Goal: Task Accomplishment & Management: Use online tool/utility

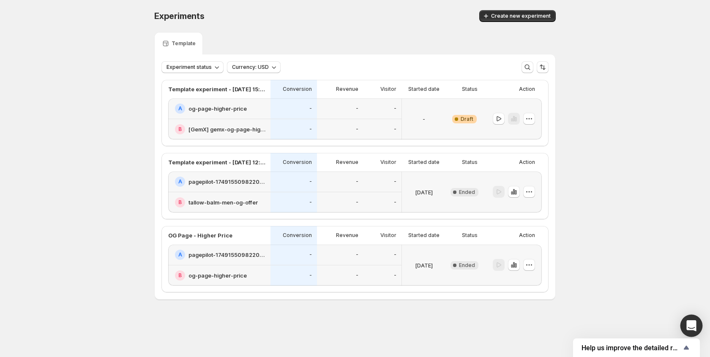
click at [696, 329] on div "Open Intercom Messenger" at bounding box center [691, 326] width 22 height 22
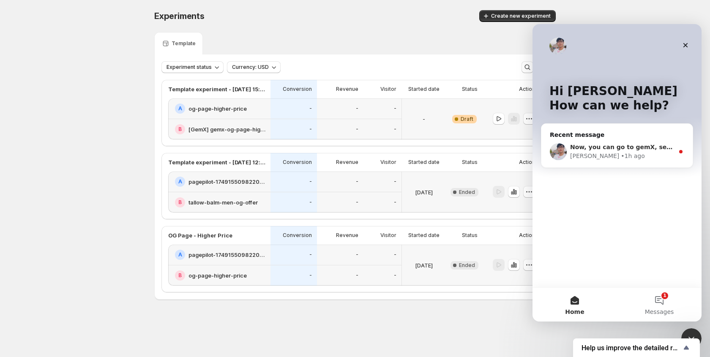
click at [652, 159] on div "[PERSON_NAME] • 1h ago" at bounding box center [622, 156] width 104 height 9
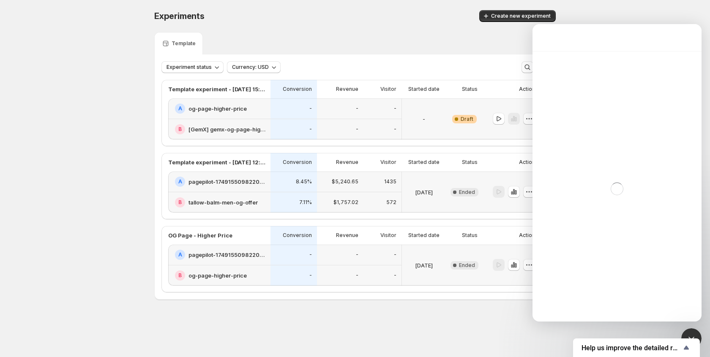
scroll to position [88, 0]
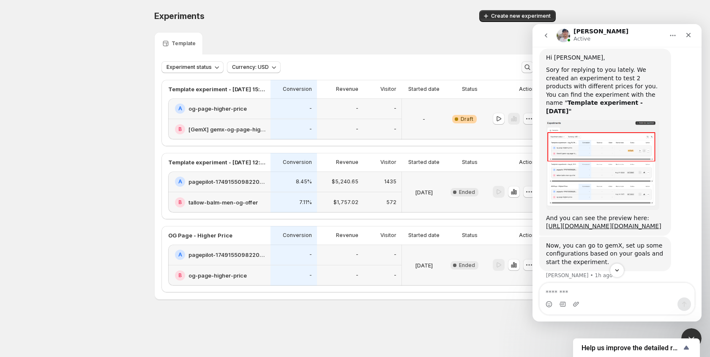
drag, startPoint x: 700, startPoint y: 76, endPoint x: 540, endPoint y: 27, distance: 167.3
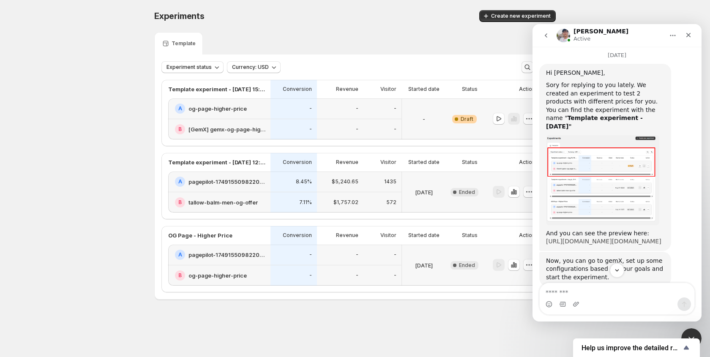
scroll to position [2406, 0]
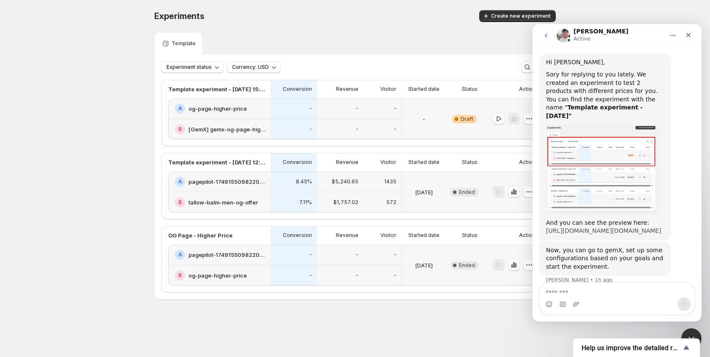
click at [590, 227] on link "[URL][DOMAIN_NAME][DOMAIN_NAME]" at bounding box center [603, 230] width 115 height 7
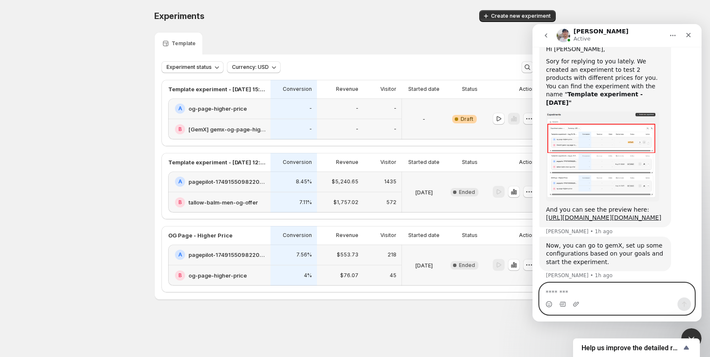
click at [593, 294] on textarea "Message…" at bounding box center [617, 290] width 155 height 14
click at [592, 294] on textarea "Message…" at bounding box center [617, 290] width 155 height 14
type textarea "******"
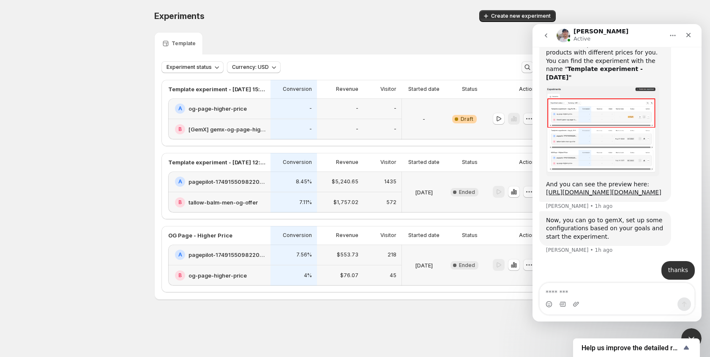
click at [475, 137] on div "Warning Complete Draft" at bounding box center [464, 118] width 37 height 41
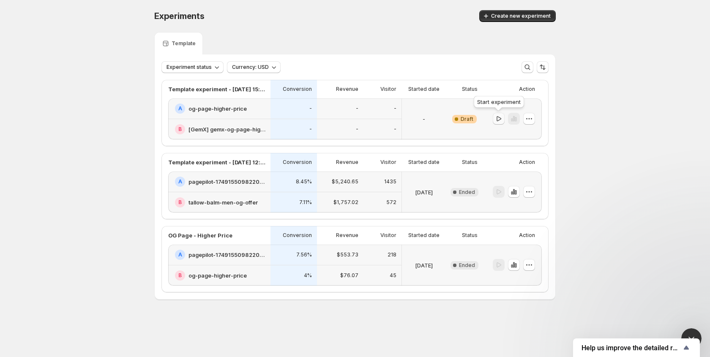
scroll to position [2065, 0]
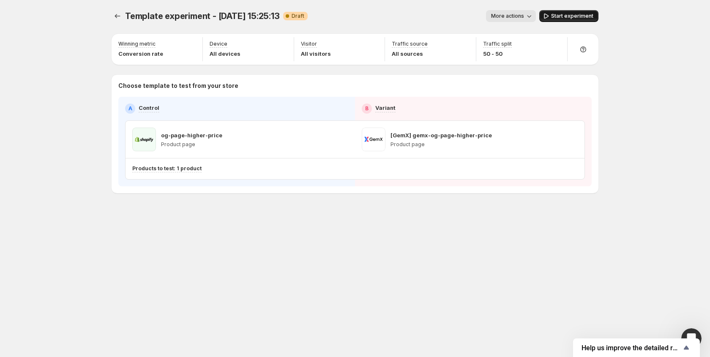
click at [555, 13] on span "Start experiment" at bounding box center [572, 16] width 42 height 7
